Goal: Task Accomplishment & Management: Manage account settings

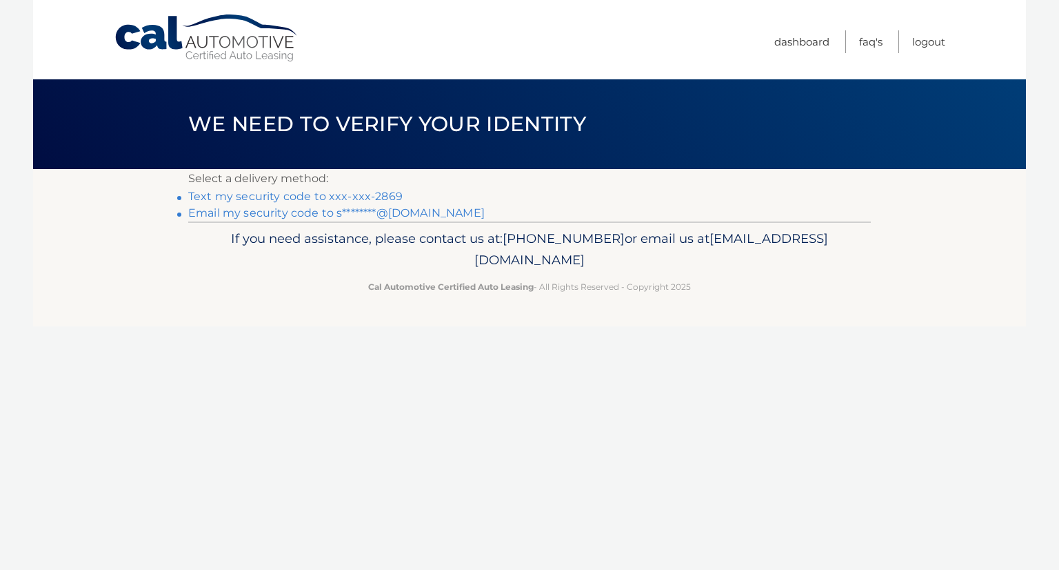
click at [419, 210] on link "Email my security code to s********@gmail.com" at bounding box center [336, 212] width 297 height 13
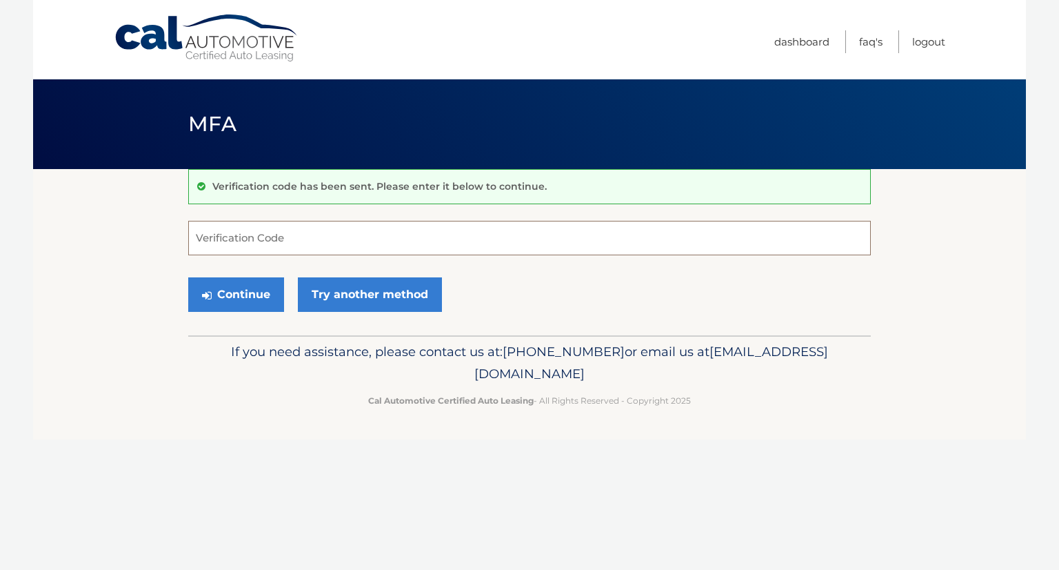
click at [432, 239] on input "Verification Code" at bounding box center [529, 238] width 683 height 34
type input "531713"
click at [246, 292] on button "Continue" at bounding box center [236, 294] width 96 height 34
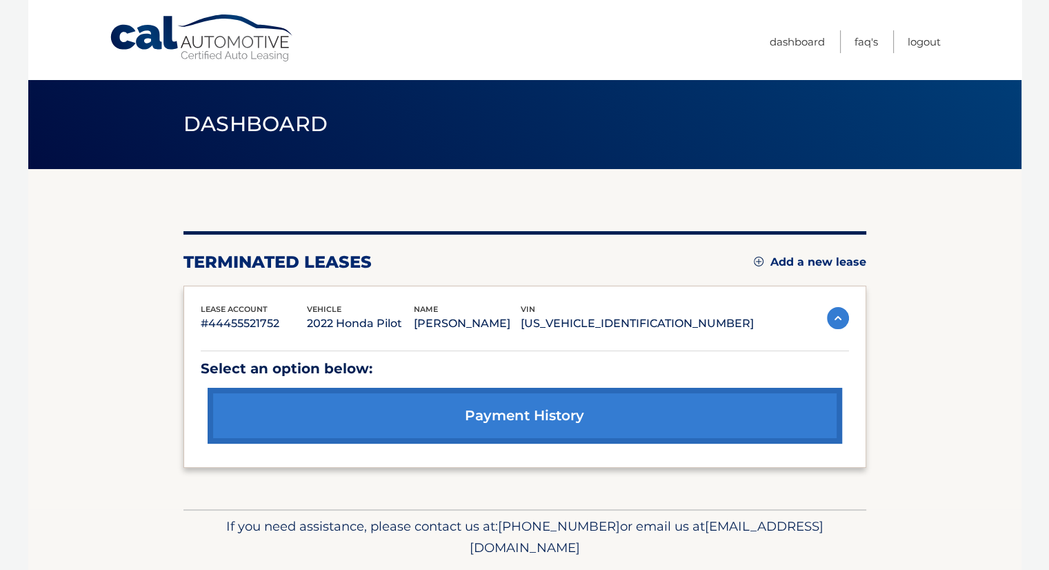
click at [754, 260] on img at bounding box center [759, 262] width 10 height 10
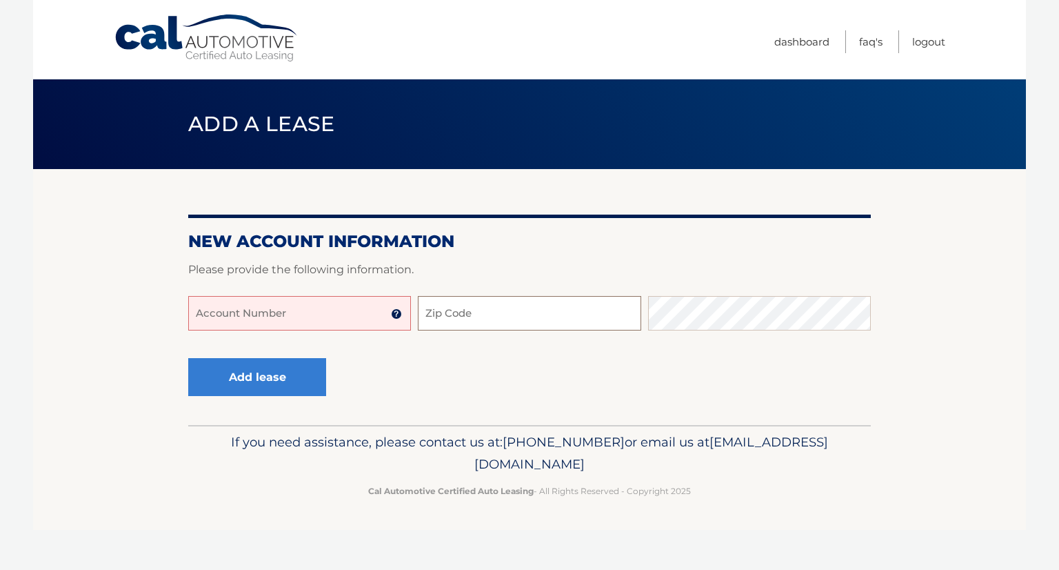
click at [581, 310] on input "Zip Code" at bounding box center [529, 313] width 223 height 34
type input "33162"
click at [342, 313] on input "Account Number" at bounding box center [299, 313] width 223 height 34
type input "44456005537"
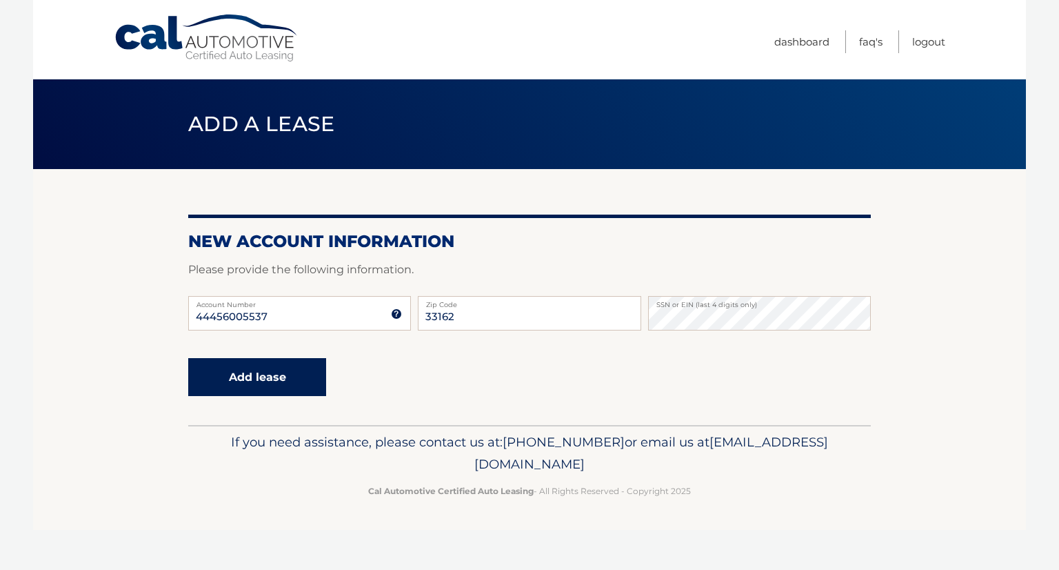
click at [249, 382] on button "Add lease" at bounding box center [257, 377] width 138 height 38
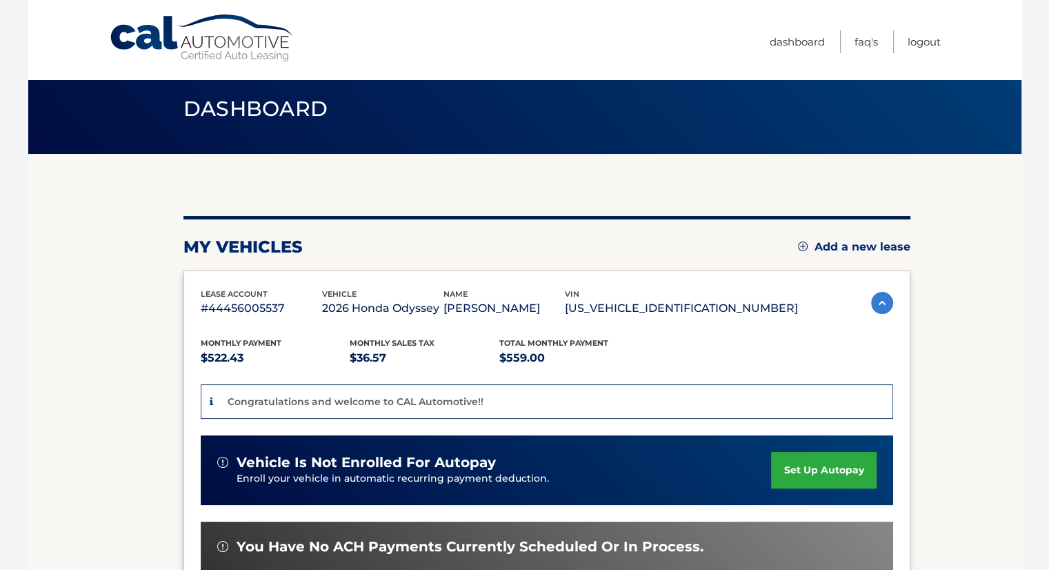
scroll to position [154, 0]
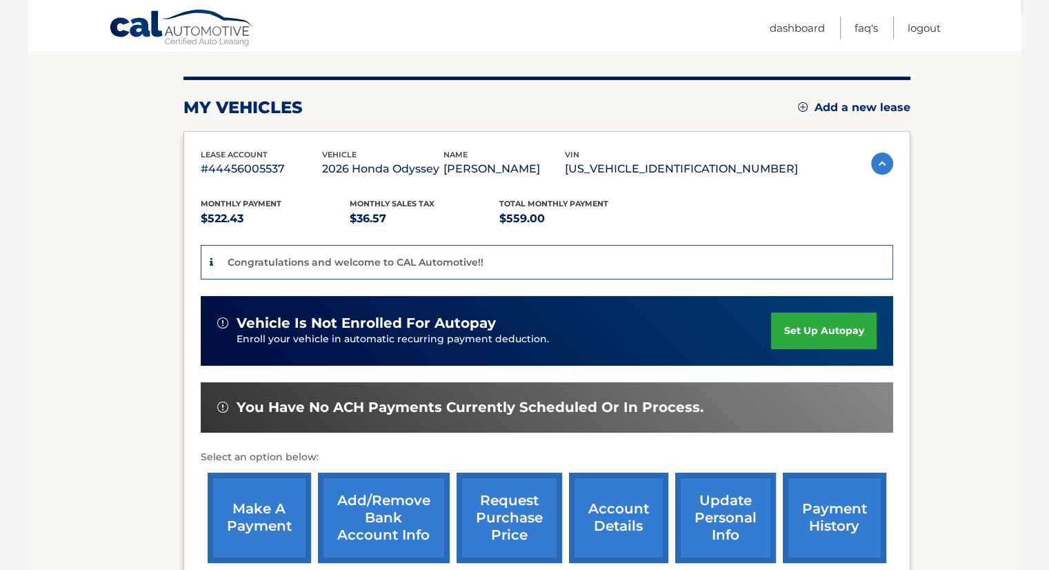
click at [822, 330] on link "set up autopay" at bounding box center [823, 330] width 105 height 37
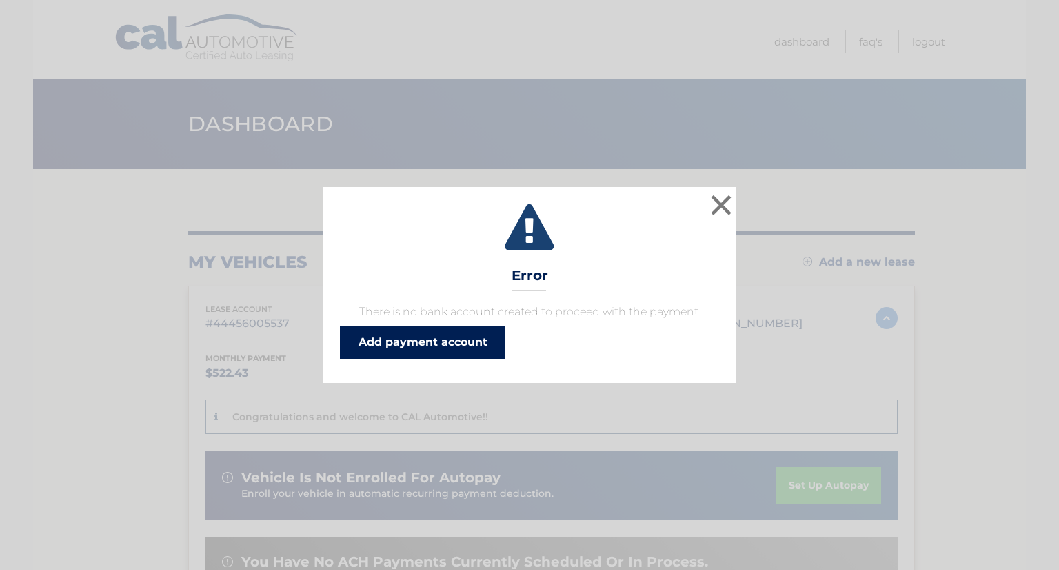
click at [450, 341] on link "Add payment account" at bounding box center [423, 342] width 166 height 33
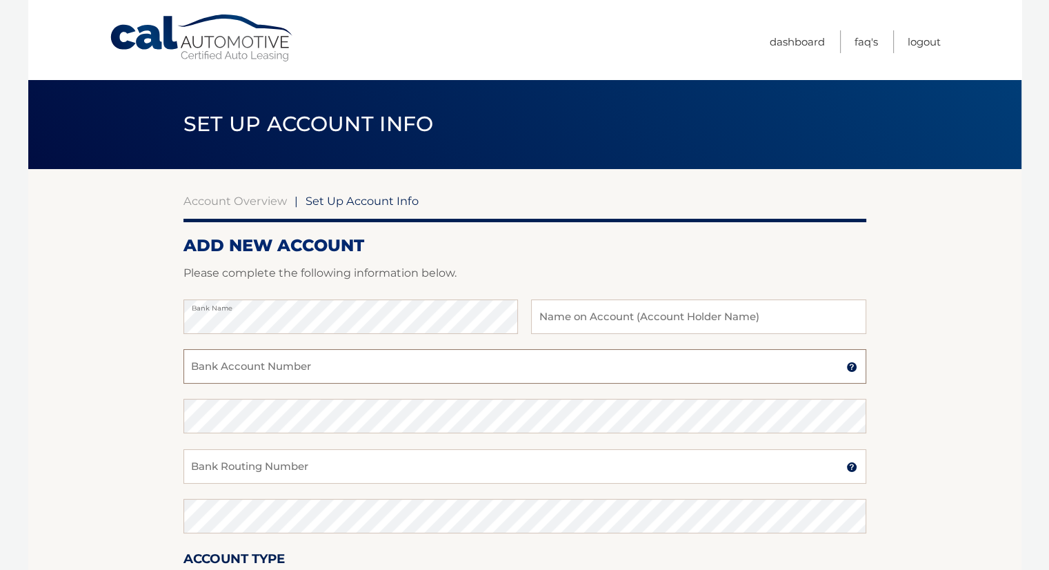
click at [350, 374] on input "Bank Account Number" at bounding box center [524, 366] width 683 height 34
paste input "638077506"
type input "638077506"
click at [319, 464] on input "Bank Routing Number" at bounding box center [524, 466] width 683 height 34
paste input "267084131"
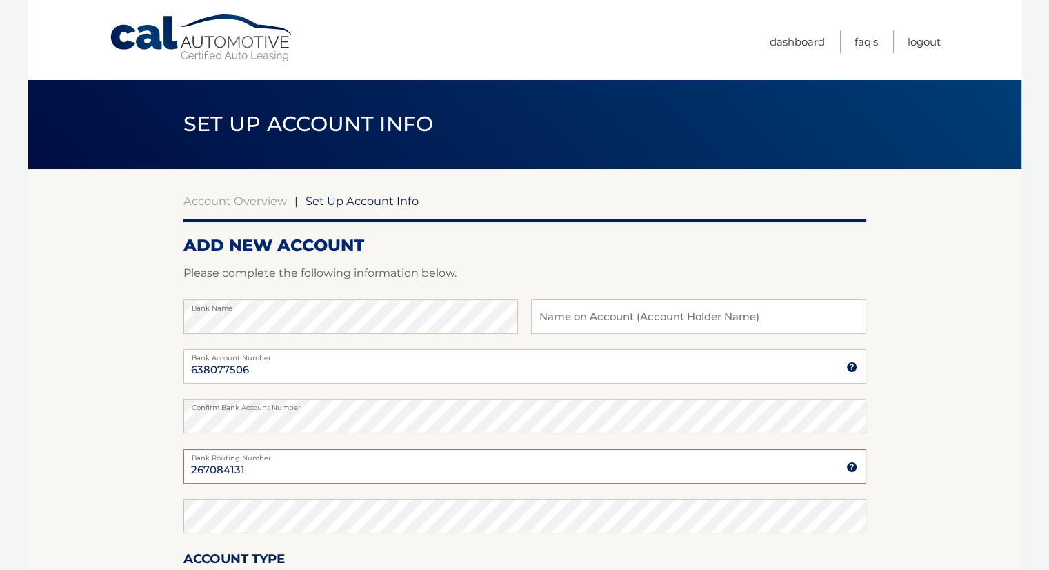
type input "267084131"
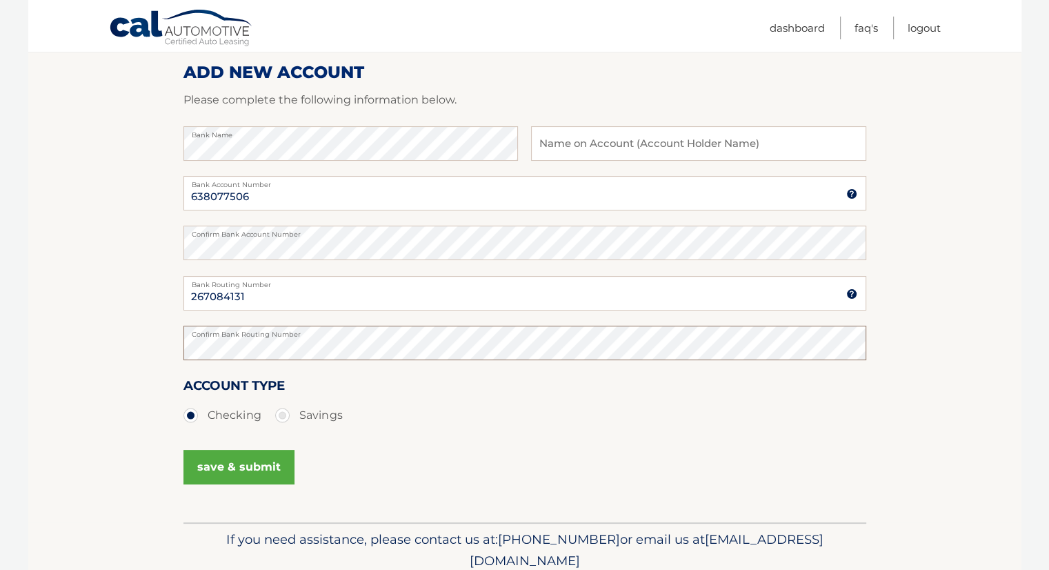
scroll to position [174, 0]
click at [263, 474] on button "save & submit" at bounding box center [238, 466] width 111 height 34
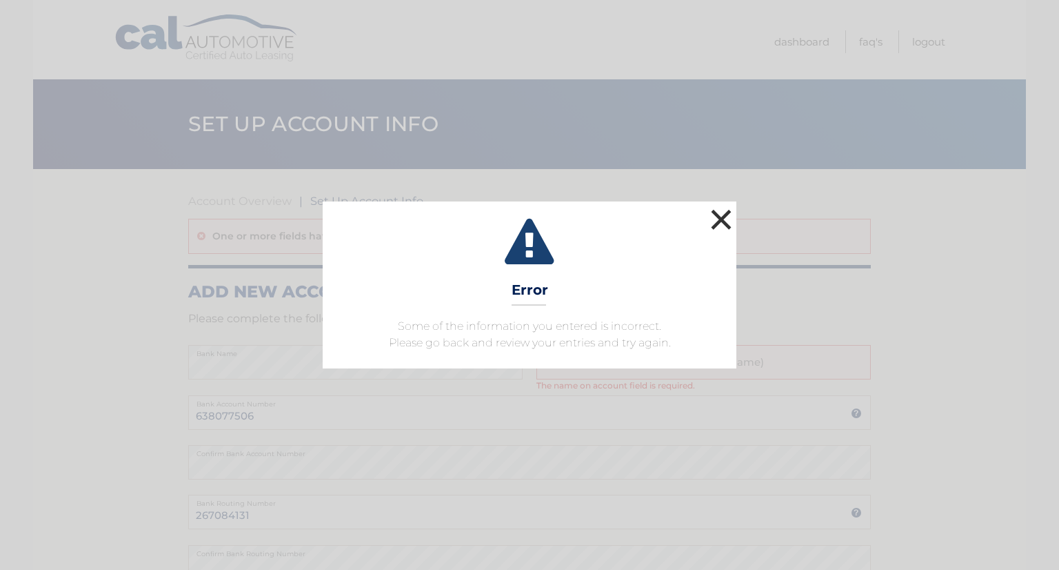
click at [716, 226] on button "×" at bounding box center [722, 220] width 28 height 28
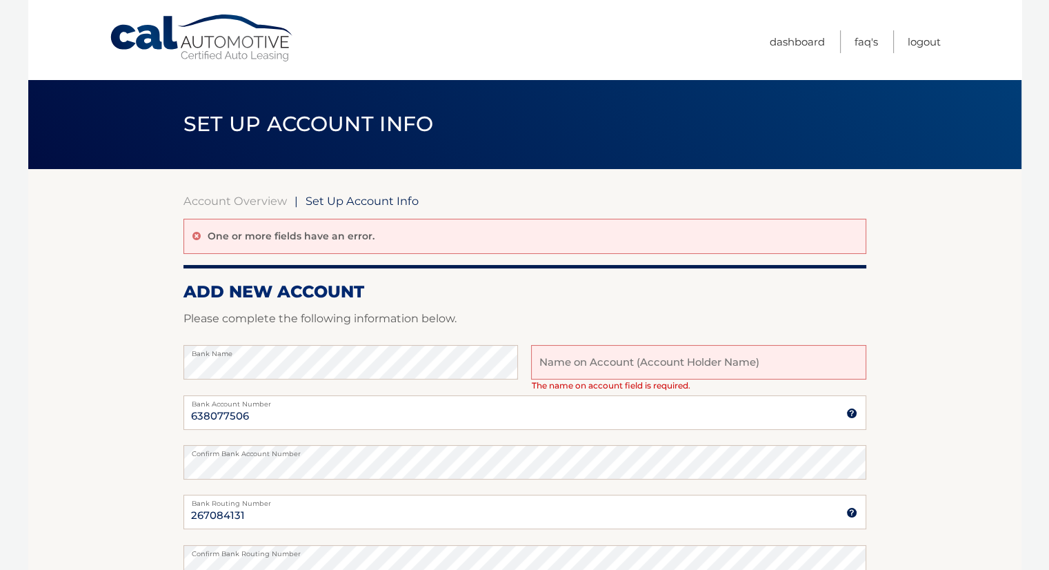
click at [653, 365] on input "text" at bounding box center [698, 362] width 335 height 34
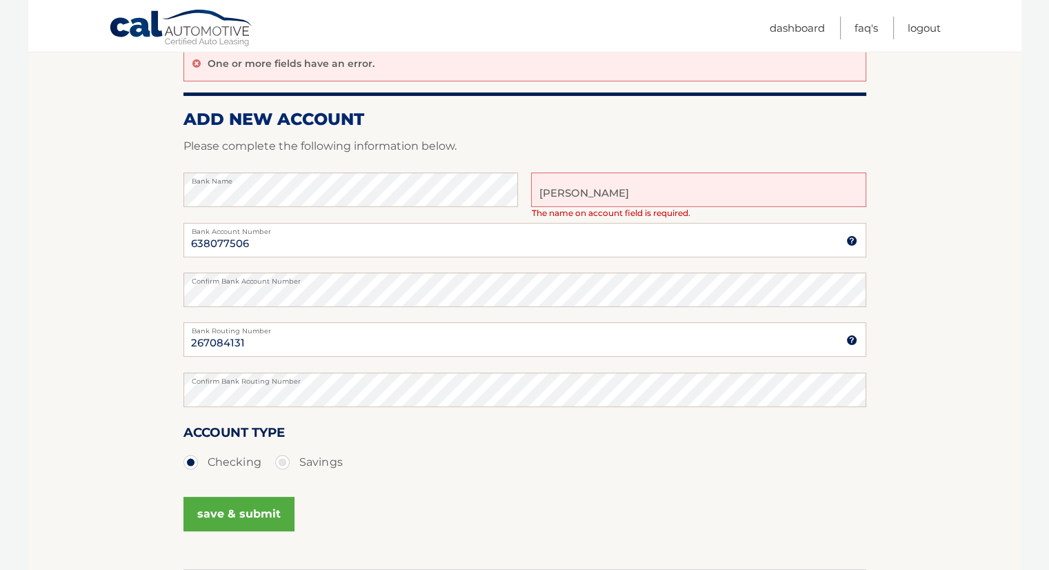
type input "yehoshua karp"
click at [248, 511] on button "save & submit" at bounding box center [238, 514] width 111 height 34
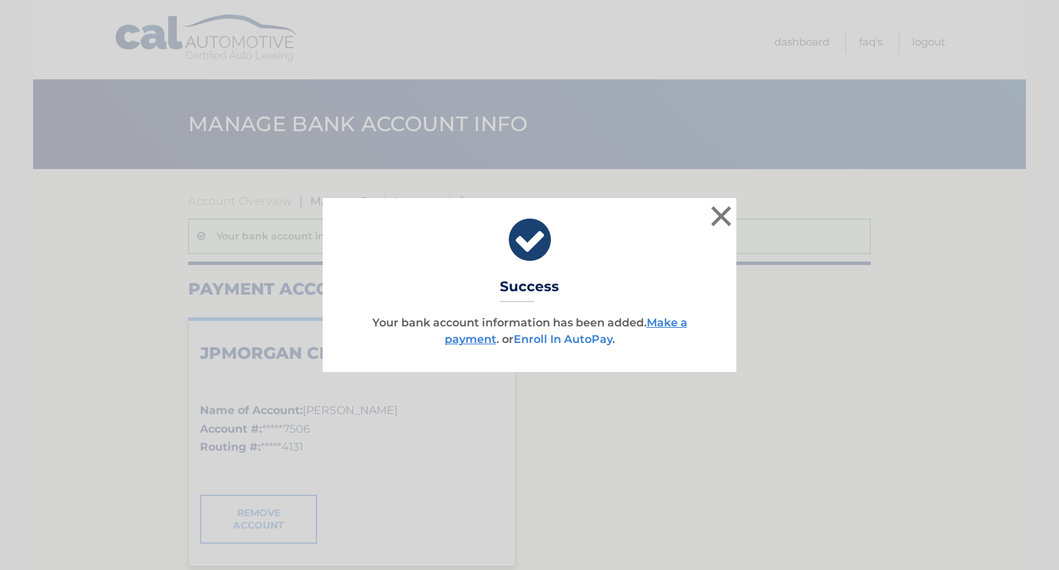
click at [526, 337] on link "Enroll In AutoPay" at bounding box center [563, 338] width 99 height 13
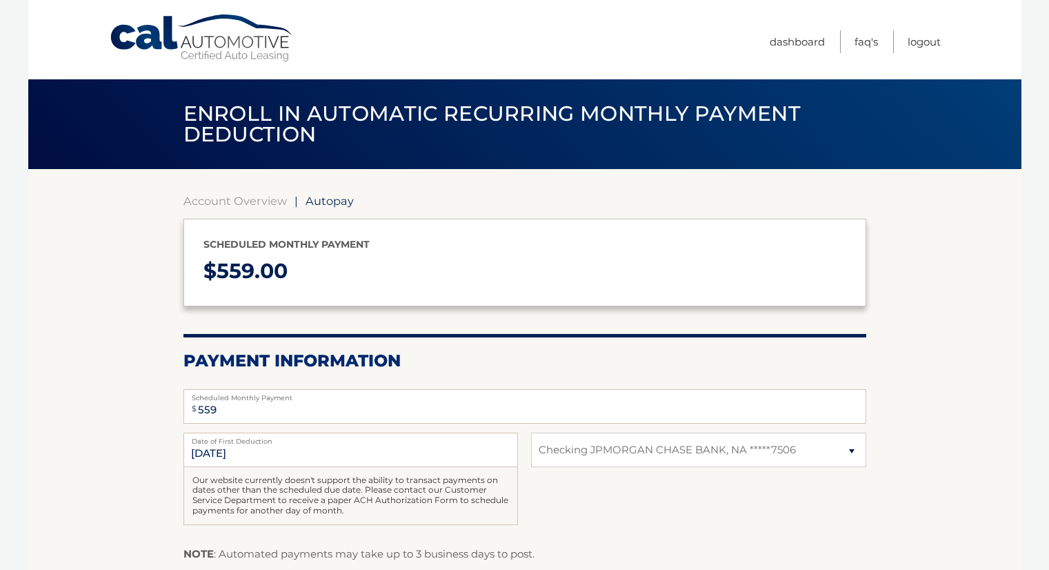
select select "NWIwNmY1MTgtYWNlZS00YWYwLWI5NWYtNjdkNDcyOTlmZDU1"
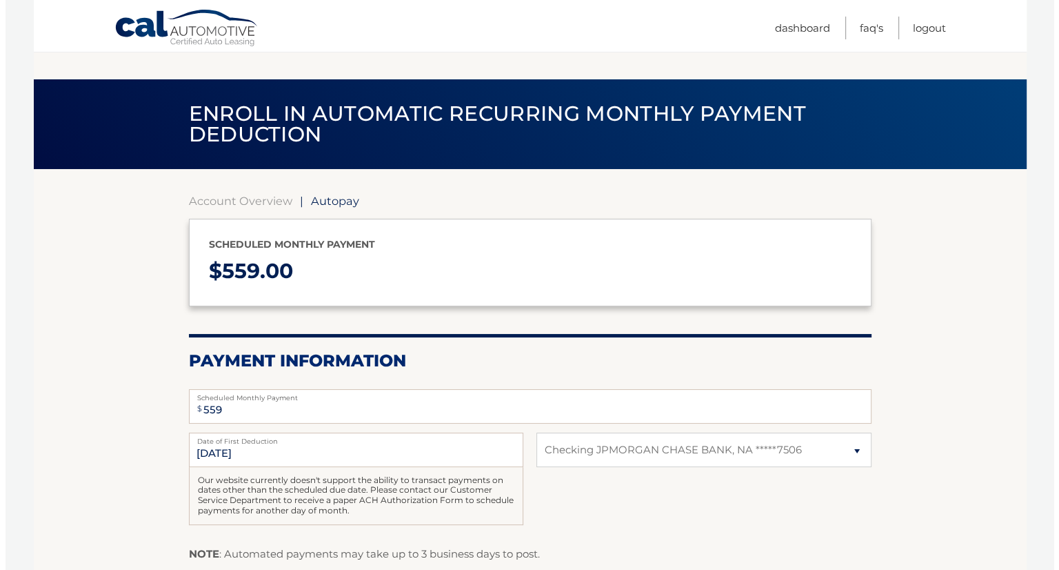
scroll to position [96, 0]
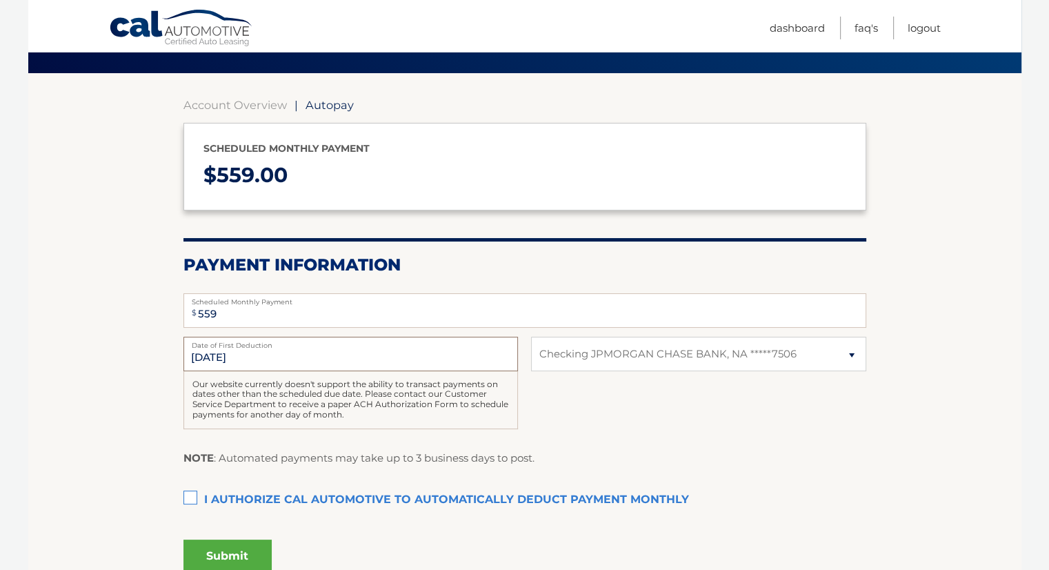
click at [210, 359] on input "[DATE]" at bounding box center [350, 354] width 335 height 34
drag, startPoint x: 241, startPoint y: 350, endPoint x: 264, endPoint y: 341, distance: 24.7
click at [264, 341] on div "[DATE] Date of First Deduction" at bounding box center [350, 354] width 335 height 34
click at [194, 497] on label "I authorize cal automotive to automatically deduct payment monthly This checkbo…" at bounding box center [524, 500] width 683 height 28
click at [0, 0] on input "I authorize cal automotive to automatically deduct payment monthly This checkbo…" at bounding box center [0, 0] width 0 height 0
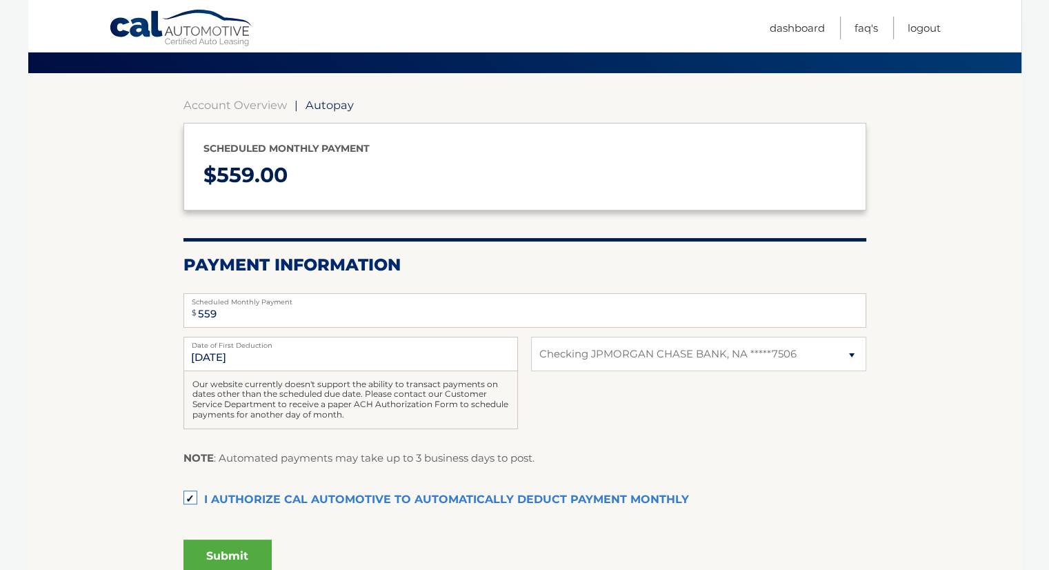
click at [216, 548] on button "Submit" at bounding box center [227, 555] width 88 height 33
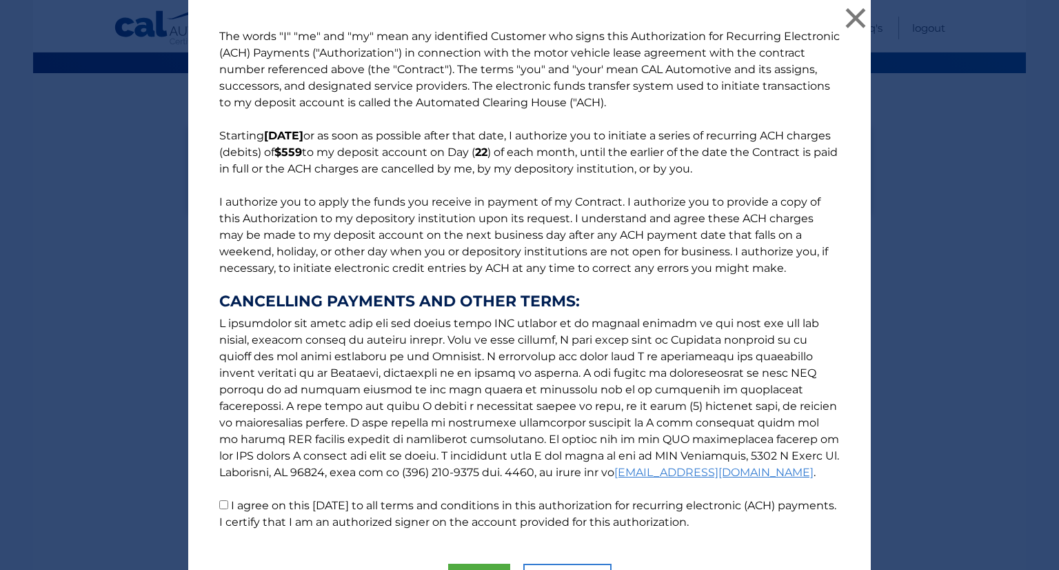
scroll to position [82, 0]
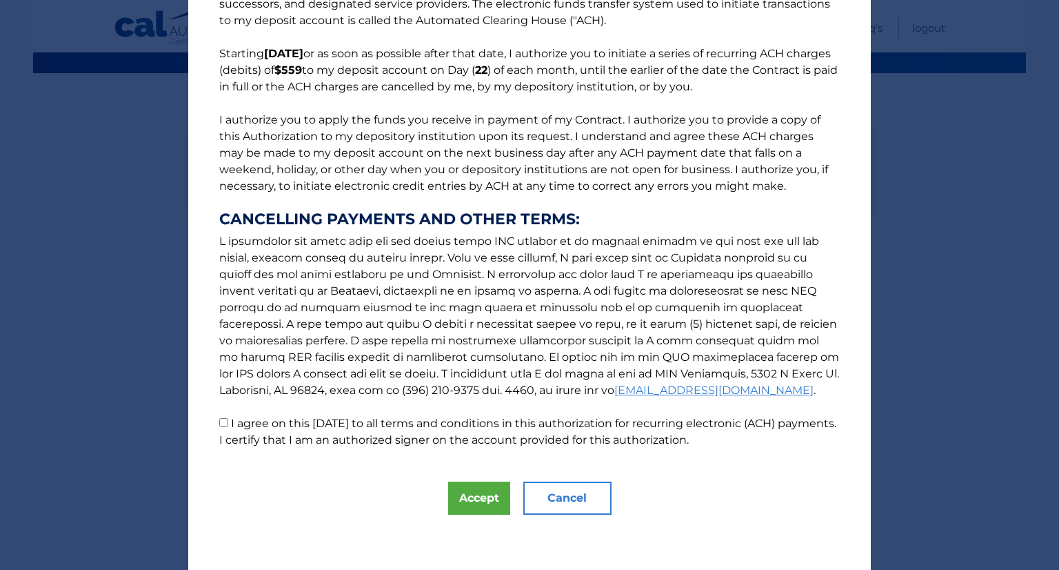
click at [219, 423] on input "I agree on this 09/07/2025 to all terms and conditions in this authorization fo…" at bounding box center [223, 422] width 9 height 9
checkbox input "true"
click at [490, 492] on button "Accept" at bounding box center [479, 497] width 62 height 33
